Goal: Communication & Community: Share content

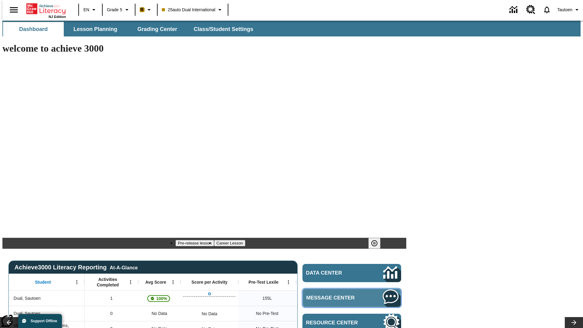
click at [354, 295] on span "Message Center" at bounding box center [336, 298] width 59 height 6
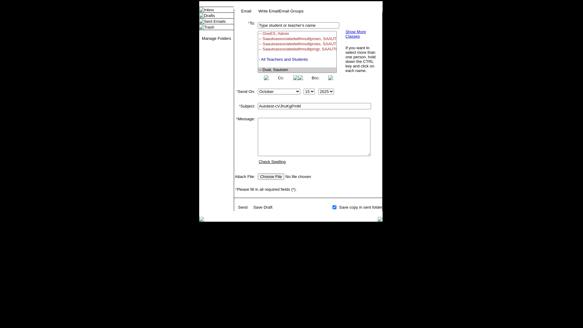
select select "U,21476361,1"
type input "Autotest-cVJhuKgPmM"
type textarea "email body message"
click at [243, 210] on link "Send" at bounding box center [242, 207] width 9 height 5
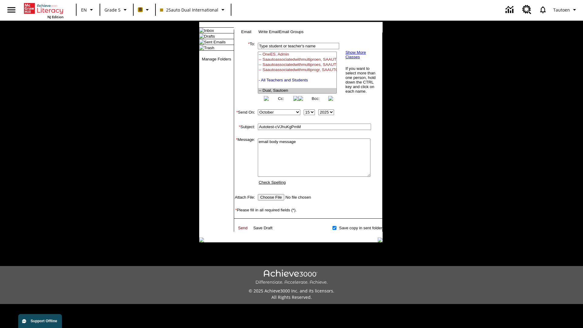
scroll to position [114, 0]
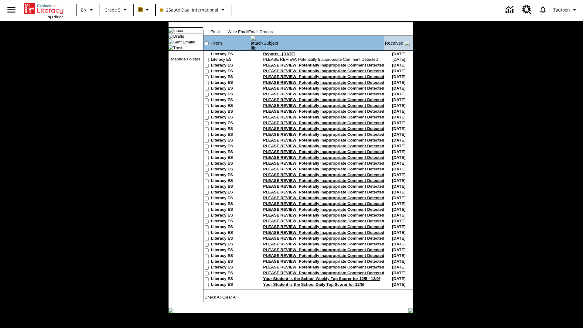
click at [179, 44] on link "Sent Emails" at bounding box center [184, 42] width 22 height 5
